Goal: Information Seeking & Learning: Learn about a topic

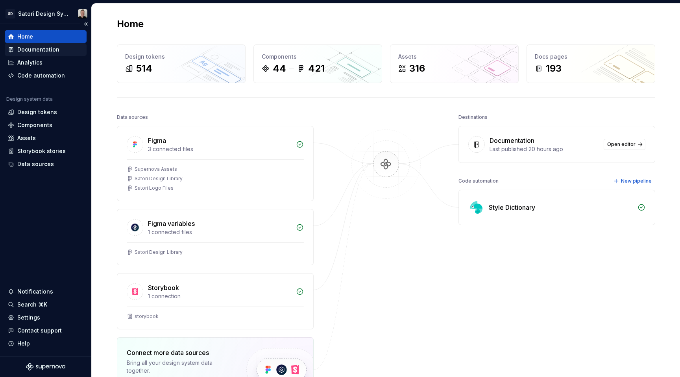
click at [37, 51] on div "Documentation" at bounding box center [38, 50] width 42 height 8
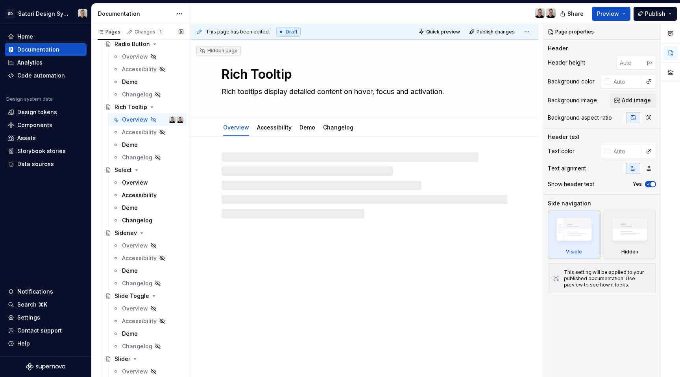
scroll to position [2002, 0]
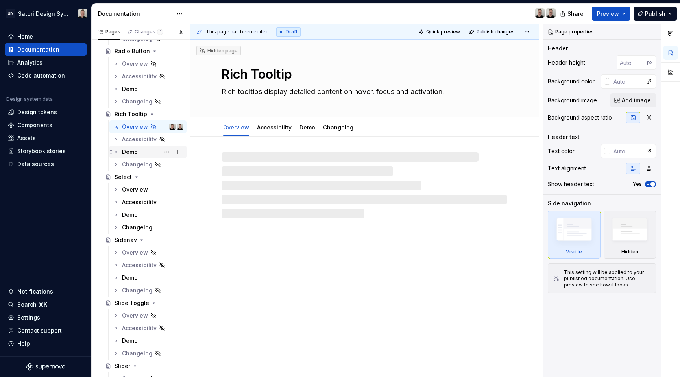
click at [130, 152] on div "Demo" at bounding box center [130, 152] width 16 height 8
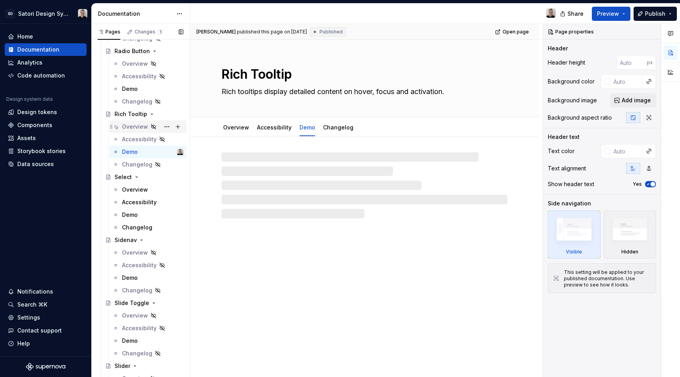
click at [131, 125] on div "Overview" at bounding box center [135, 127] width 26 height 8
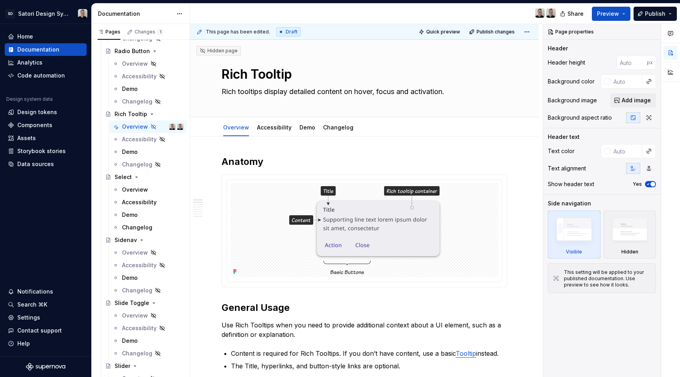
type textarea "*"
